Goal: Transaction & Acquisition: Purchase product/service

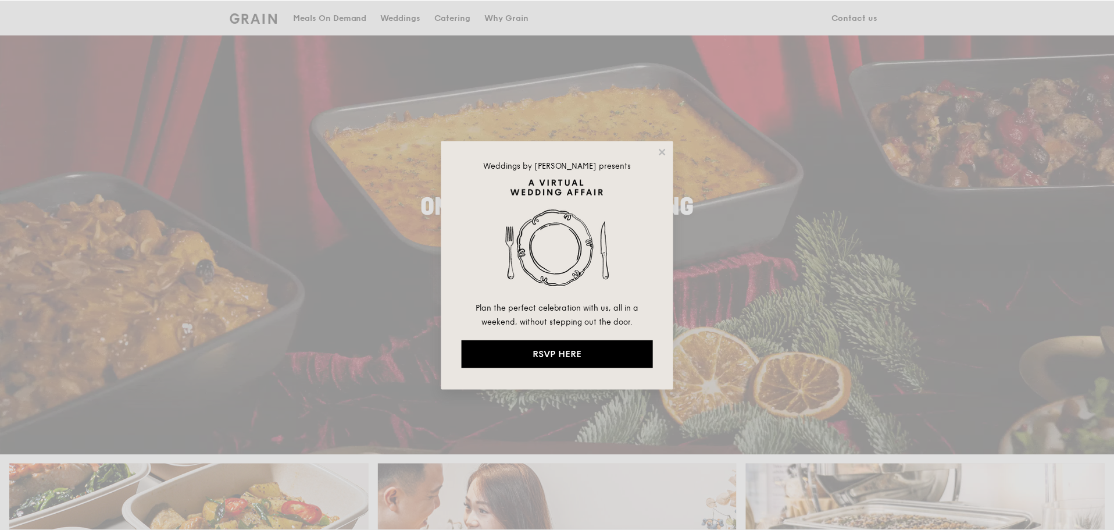
scroll to position [58, 0]
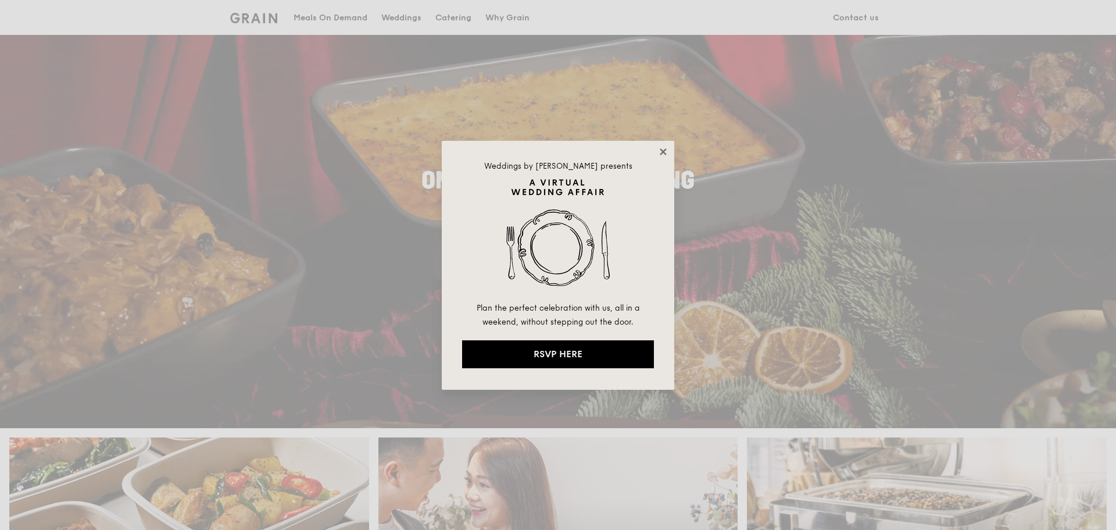
click at [663, 151] on icon at bounding box center [663, 151] width 6 height 6
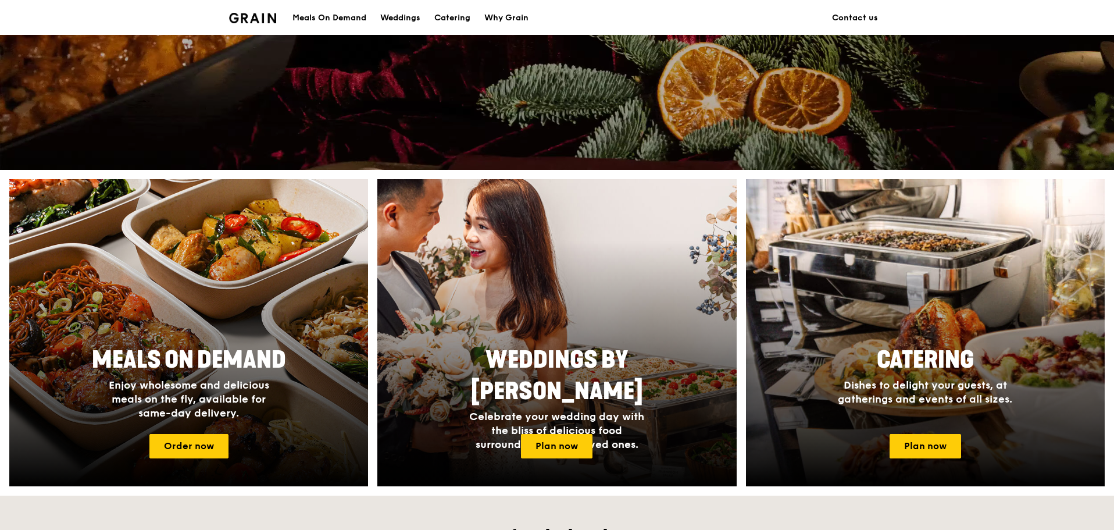
scroll to position [349, 0]
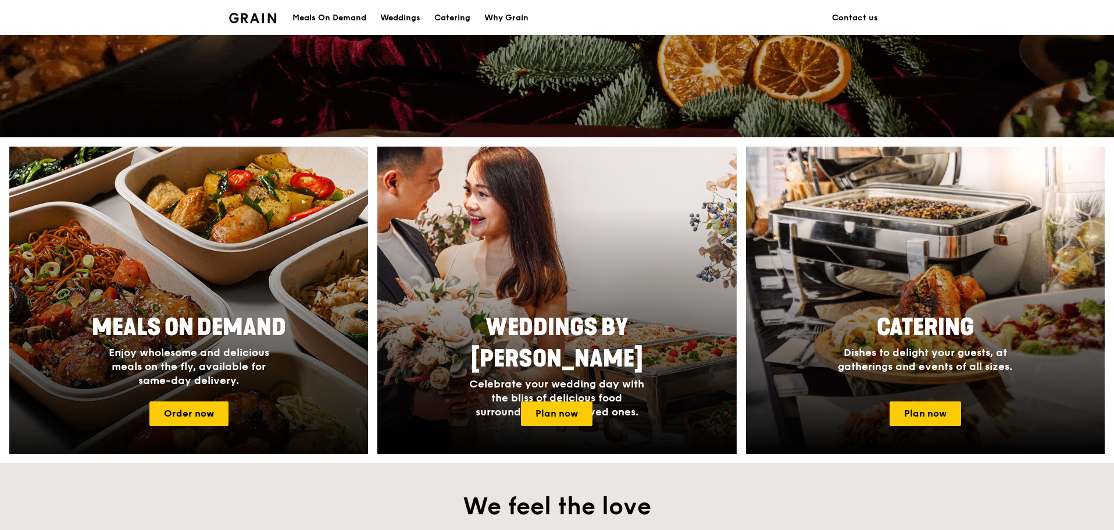
click at [255, 348] on span "Enjoy wholesome and delicious meals on the fly, available for same-day delivery." at bounding box center [189, 366] width 160 height 41
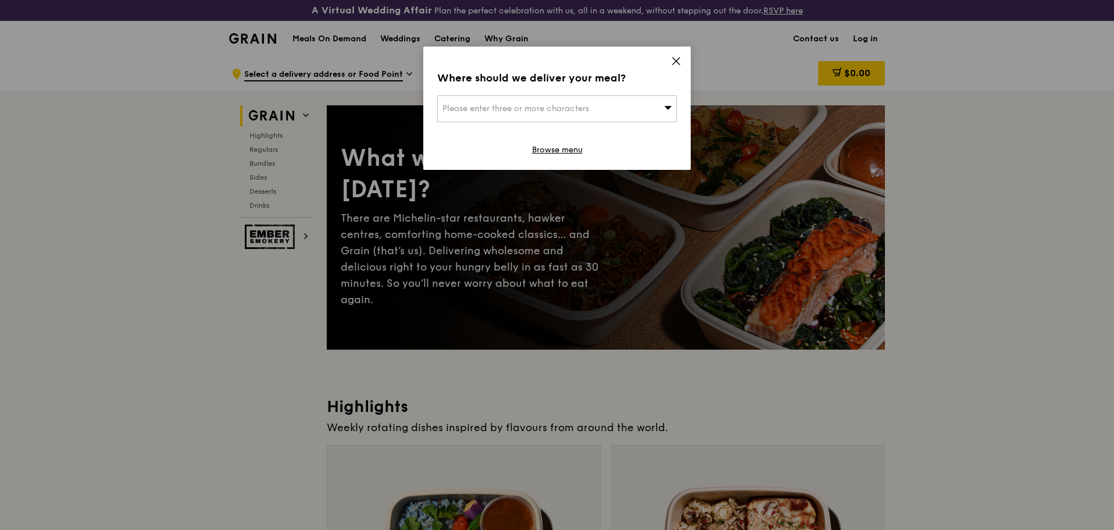
click at [559, 101] on div "Please enter three or more characters" at bounding box center [556, 108] width 239 height 27
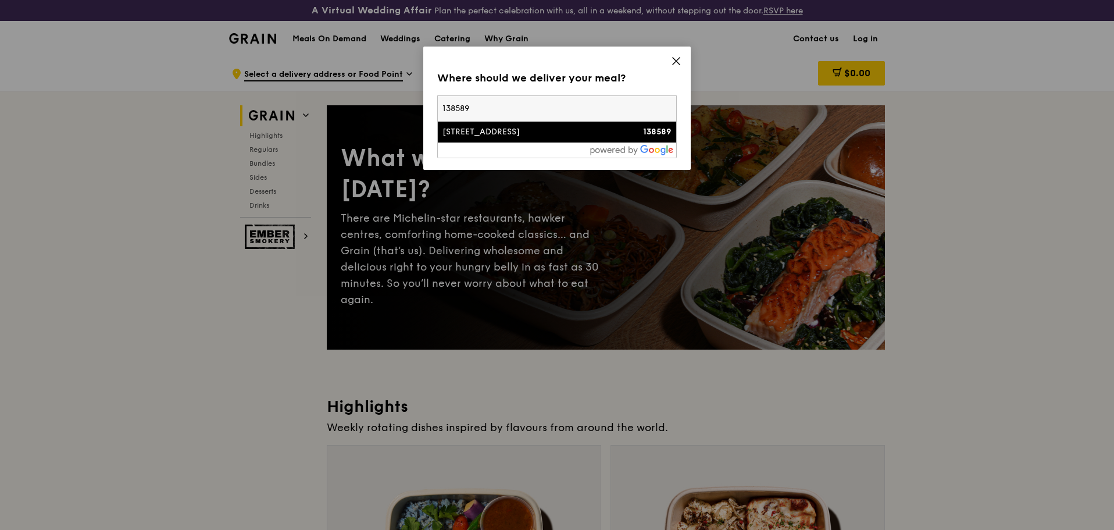
type input "138589"
click at [561, 130] on div "[STREET_ADDRESS]" at bounding box center [528, 132] width 172 height 12
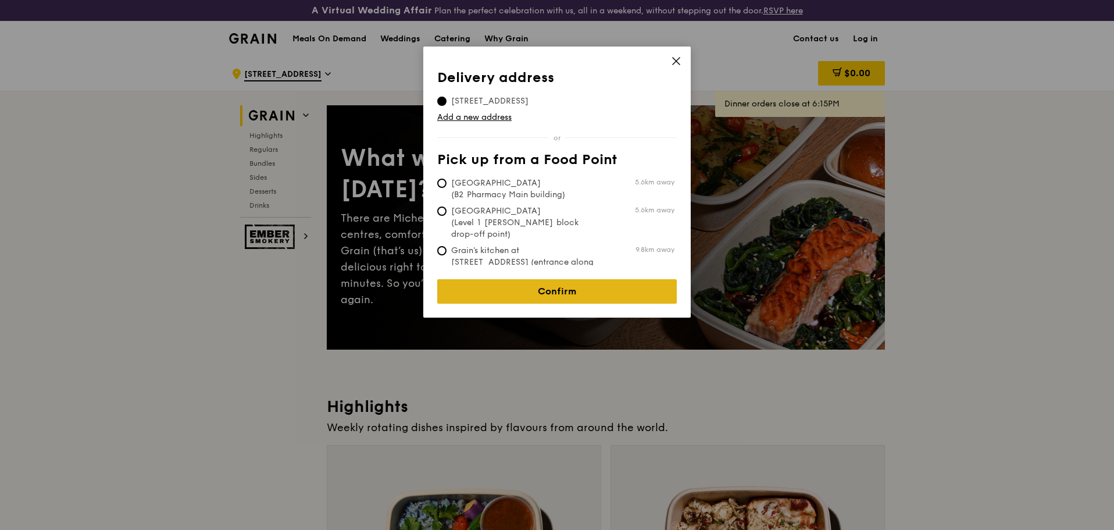
click at [591, 279] on link "Confirm" at bounding box center [556, 291] width 239 height 24
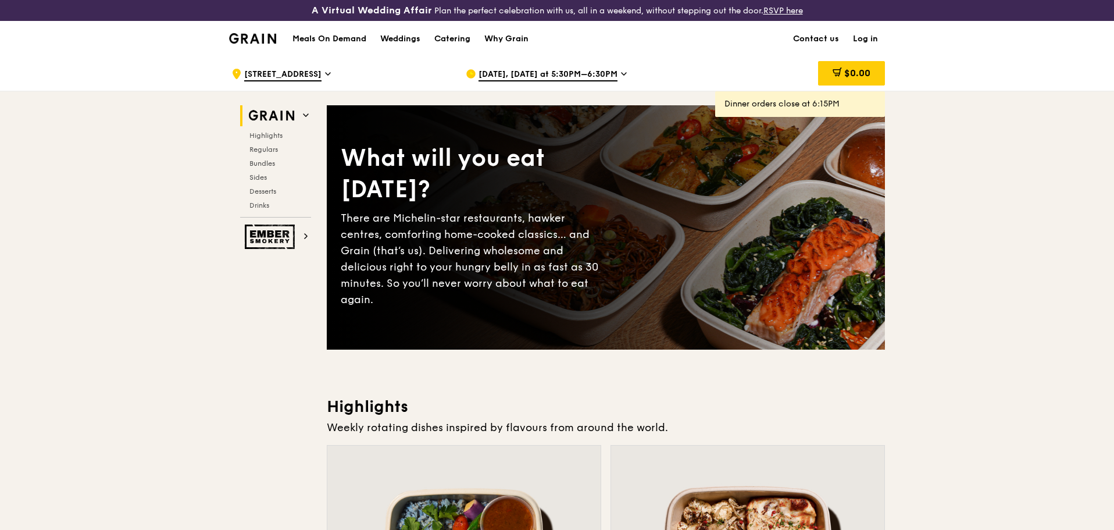
click at [621, 70] on icon at bounding box center [624, 74] width 6 height 10
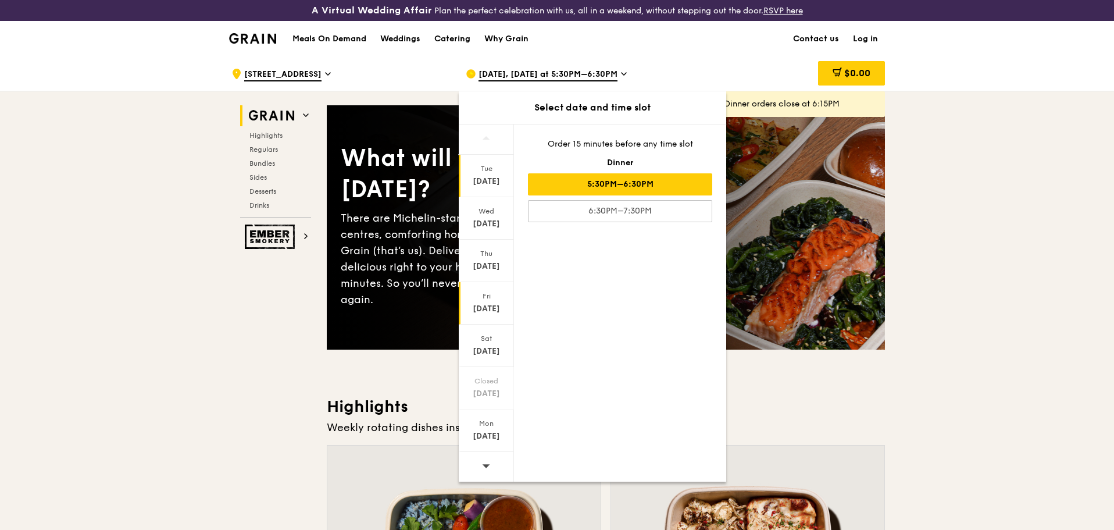
click at [497, 306] on div "[DATE]" at bounding box center [486, 309] width 52 height 12
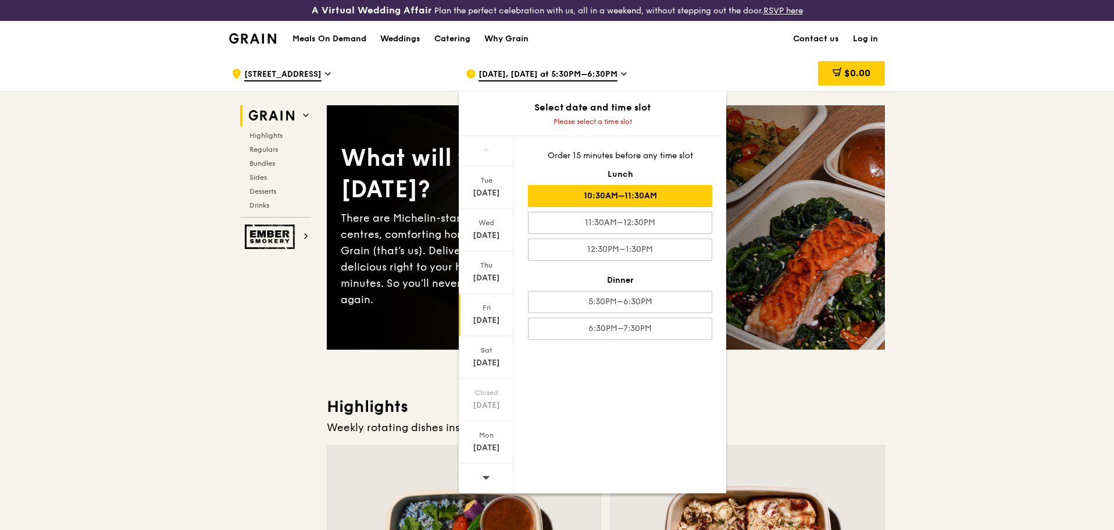
click at [697, 189] on div "10:30AM–11:30AM" at bounding box center [620, 196] width 184 height 22
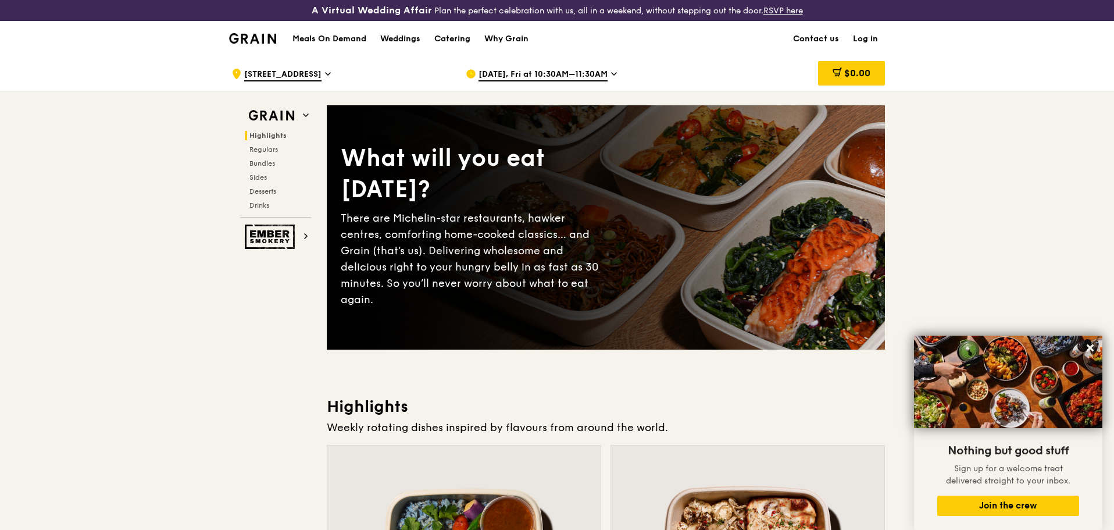
click at [308, 39] on h1 "Meals On Demand" at bounding box center [329, 39] width 74 height 12
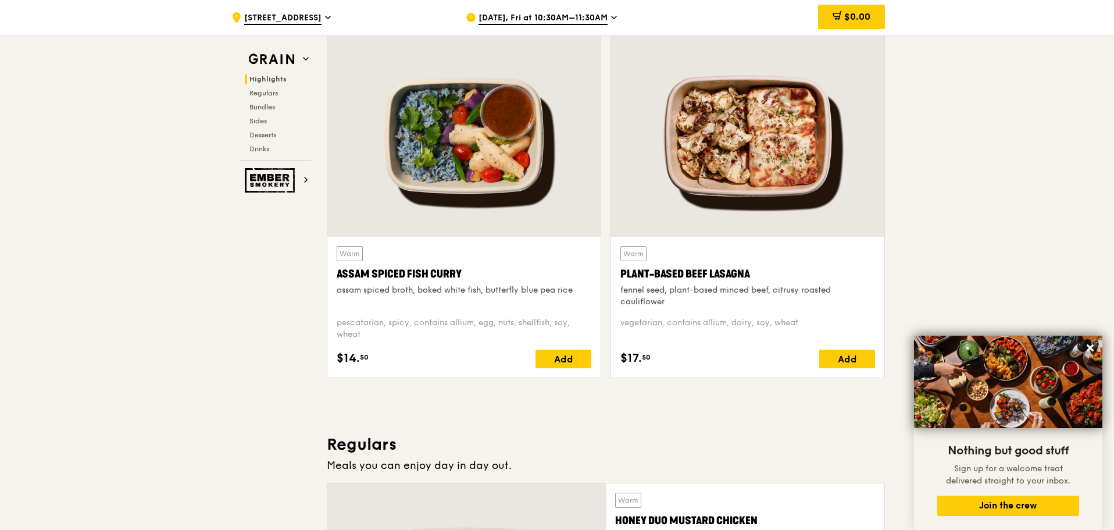
scroll to position [465, 0]
